Goal: Task Accomplishment & Management: Use online tool/utility

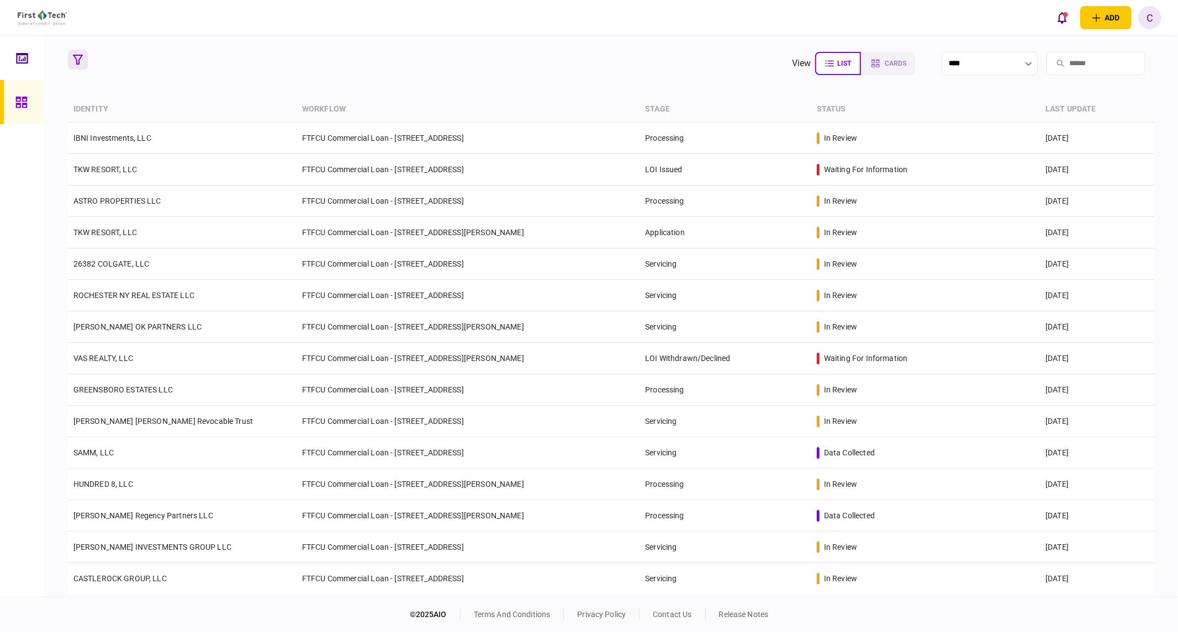
click at [84, 64] on button "button" at bounding box center [78, 60] width 20 height 20
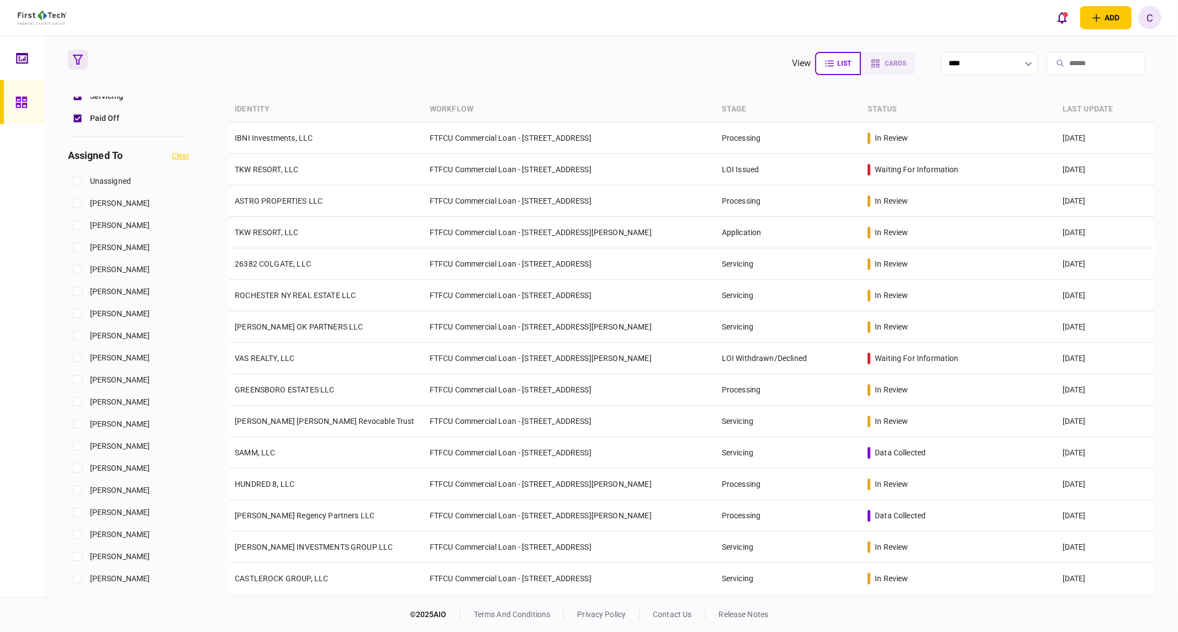
scroll to position [429, 0]
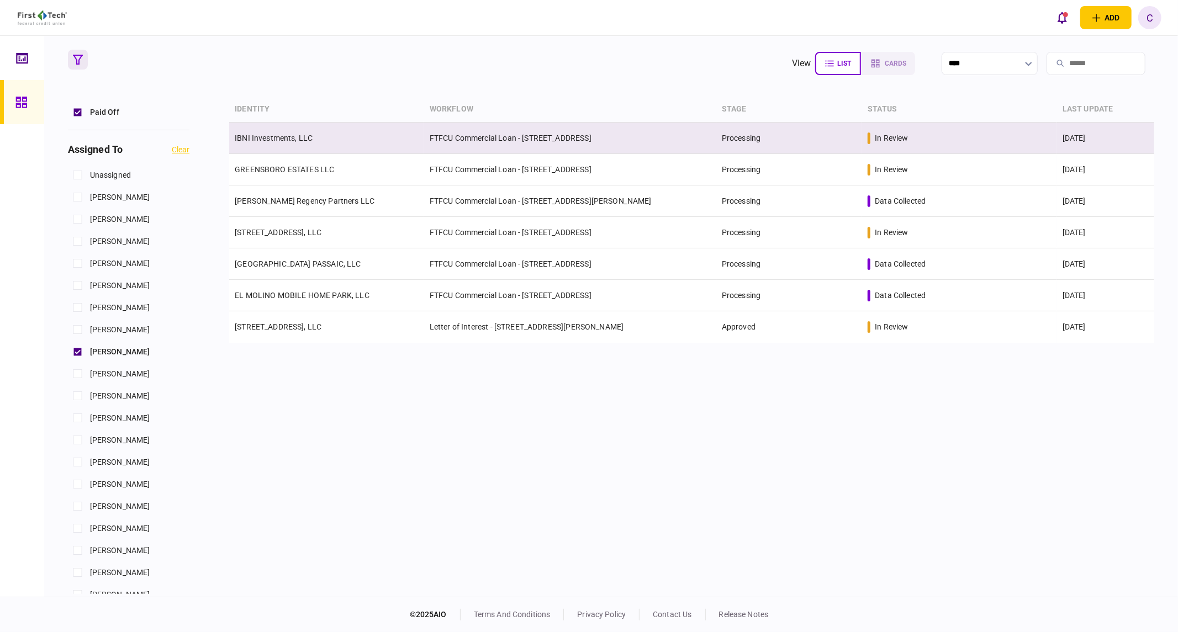
click at [275, 142] on link "IBNI Investments, LLC" at bounding box center [274, 138] width 78 height 9
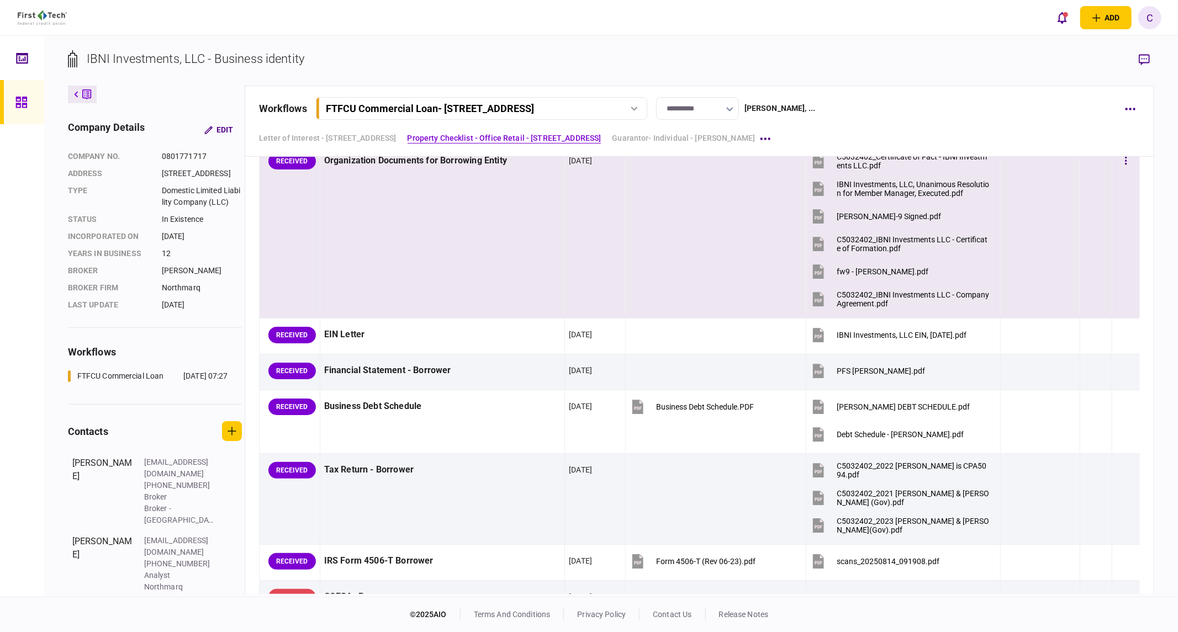
scroll to position [490, 0]
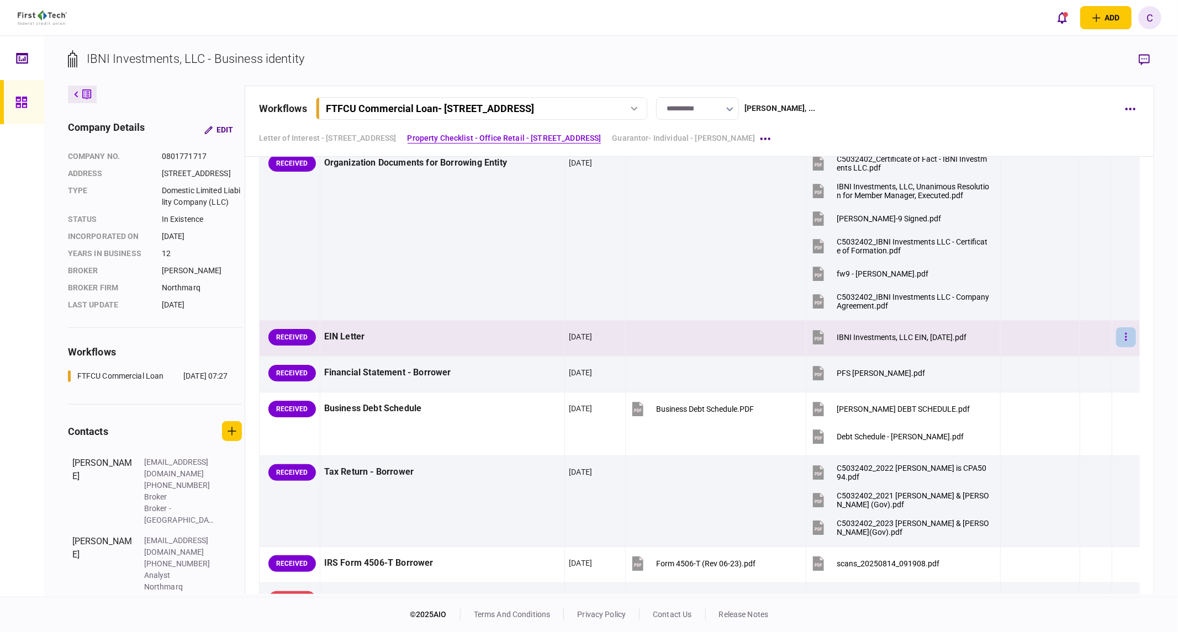
click at [1126, 334] on icon "button" at bounding box center [1127, 337] width 2 height 8
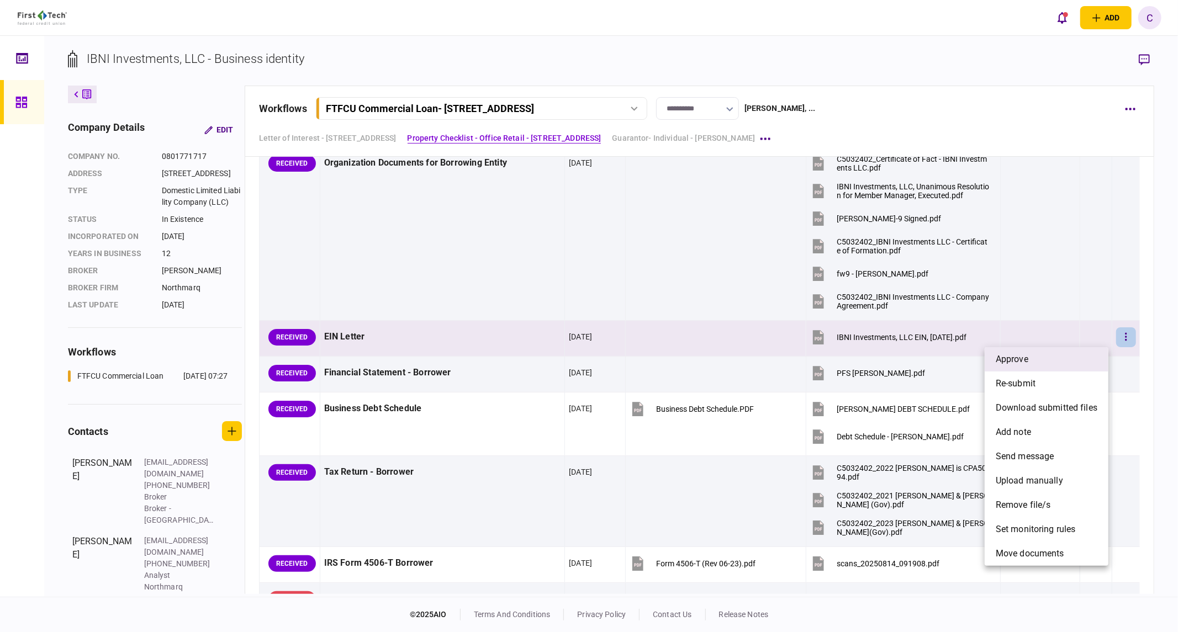
click at [1008, 360] on span "approve" at bounding box center [1012, 359] width 33 height 13
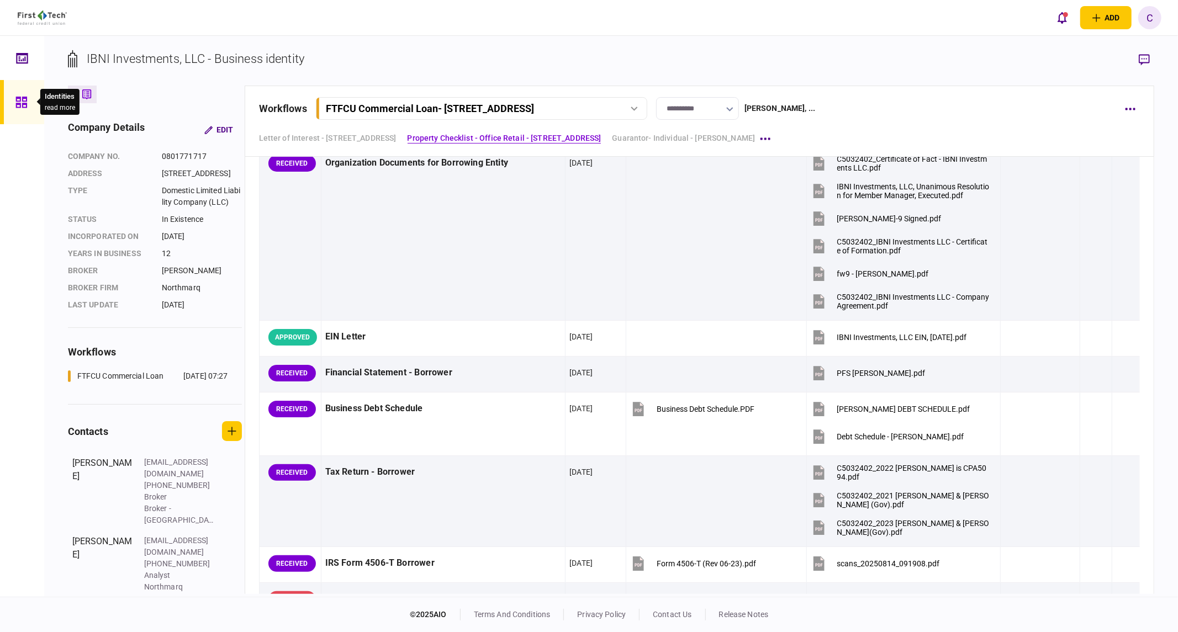
click at [23, 107] on icon at bounding box center [20, 102] width 11 height 11
